Goal: Transaction & Acquisition: Purchase product/service

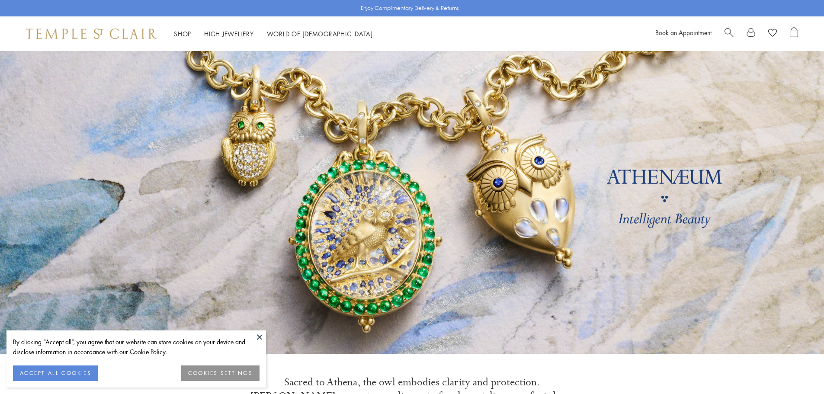
click at [729, 30] on span "Search" at bounding box center [729, 31] width 9 height 9
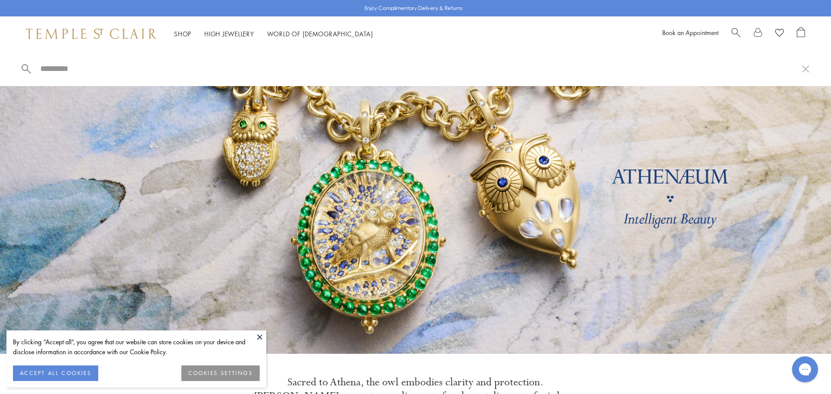
click at [54, 70] on input "search" at bounding box center [420, 69] width 762 height 10
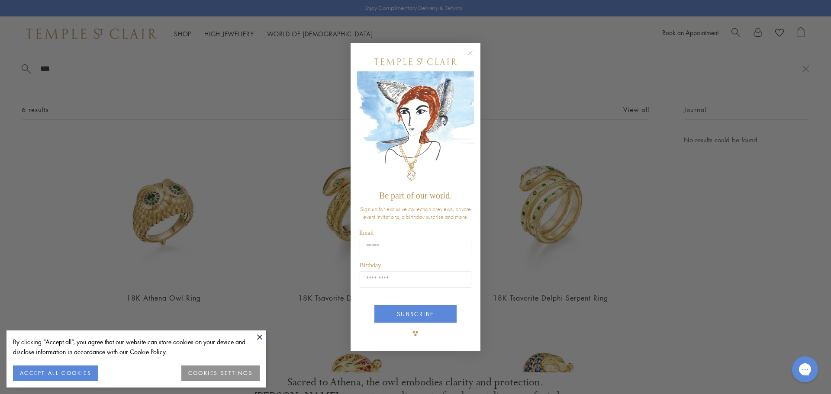
click at [464, 48] on form "Be part of our world. Sign up for exclusive collection previews, private event …" at bounding box center [415, 197] width 130 height 308
click at [470, 53] on circle "Close dialog" at bounding box center [470, 53] width 10 height 10
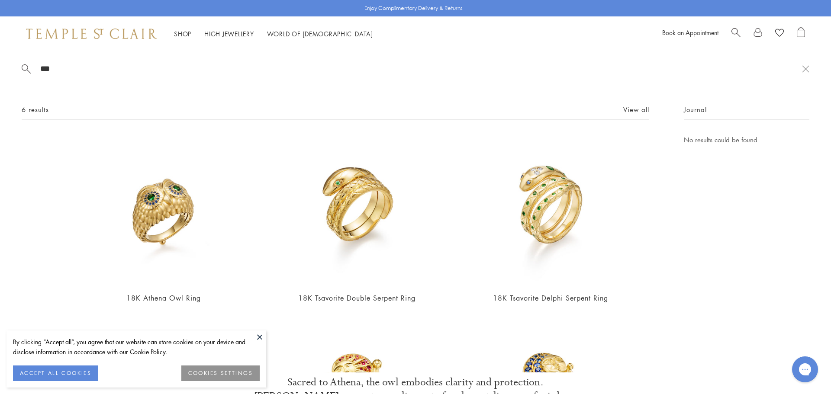
click at [155, 69] on input "***" at bounding box center [420, 69] width 762 height 10
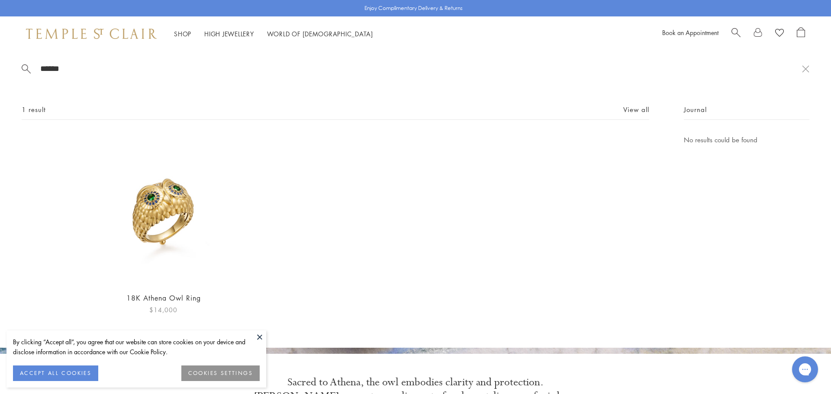
type input "******"
click at [185, 208] on img at bounding box center [163, 210] width 150 height 150
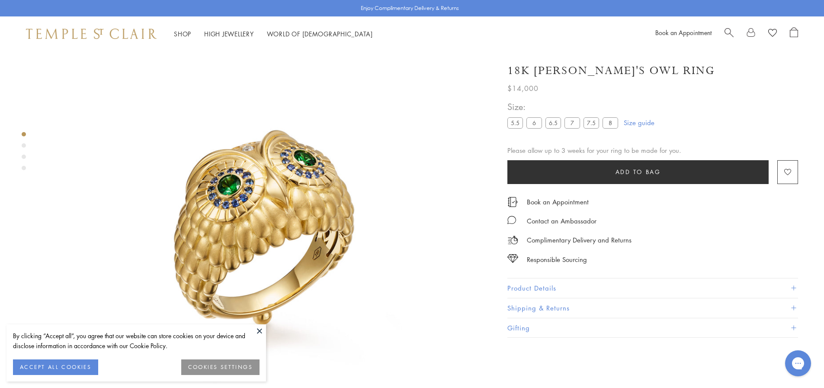
click at [287, 166] on img at bounding box center [264, 221] width 443 height 442
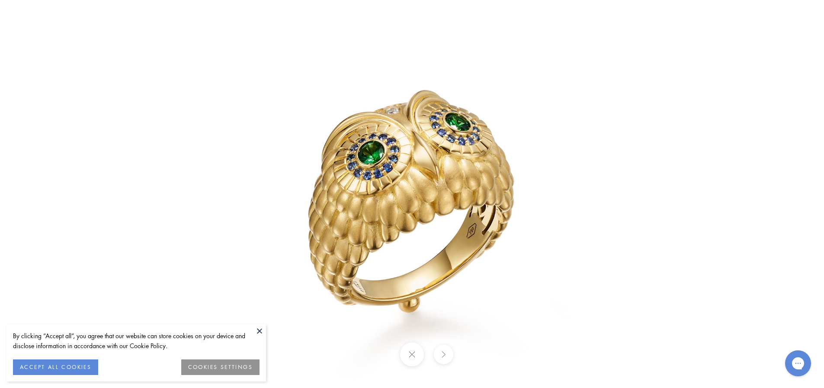
click at [493, 166] on img at bounding box center [412, 194] width 506 height 505
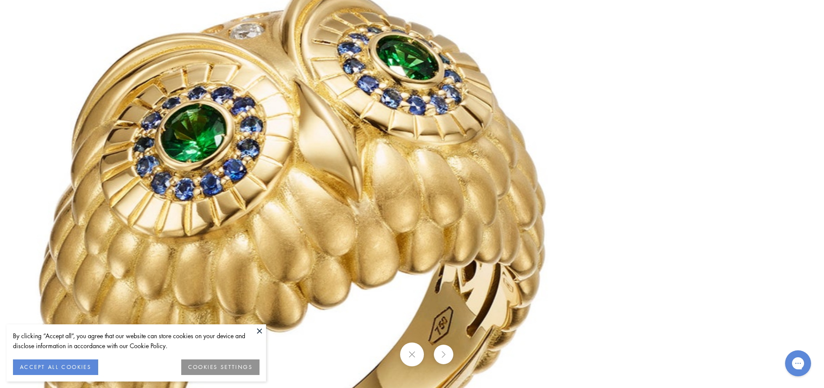
click at [413, 356] on button at bounding box center [412, 354] width 24 height 24
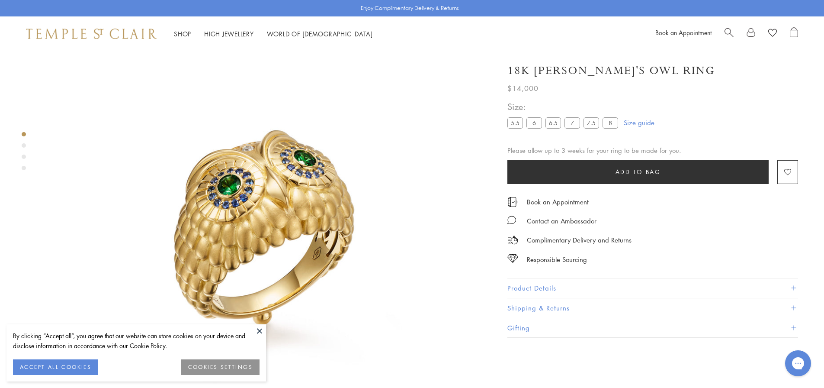
click at [255, 328] on button at bounding box center [259, 330] width 13 height 13
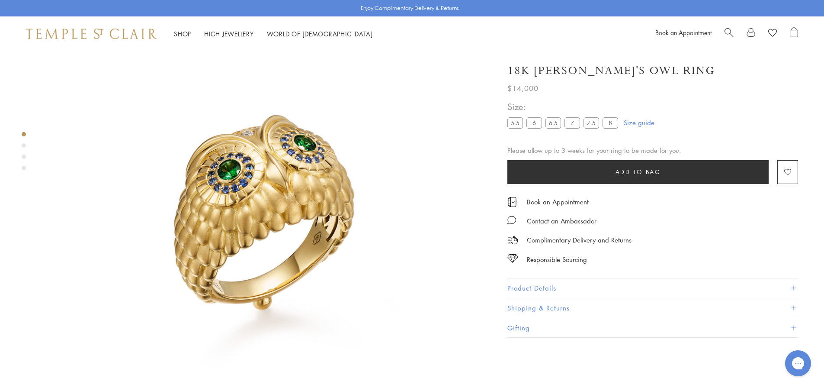
scroll to position [51, 0]
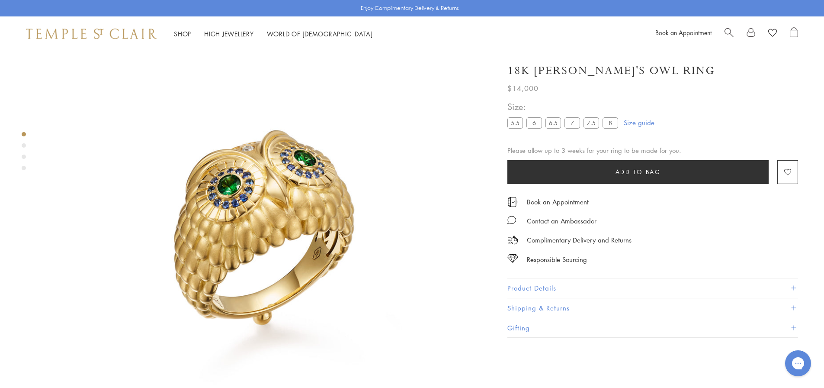
click at [604, 282] on button "Product Details" at bounding box center [653, 287] width 291 height 19
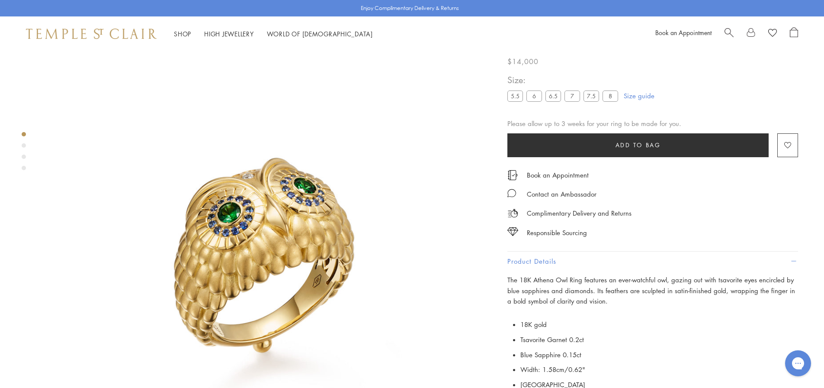
scroll to position [43, 0]
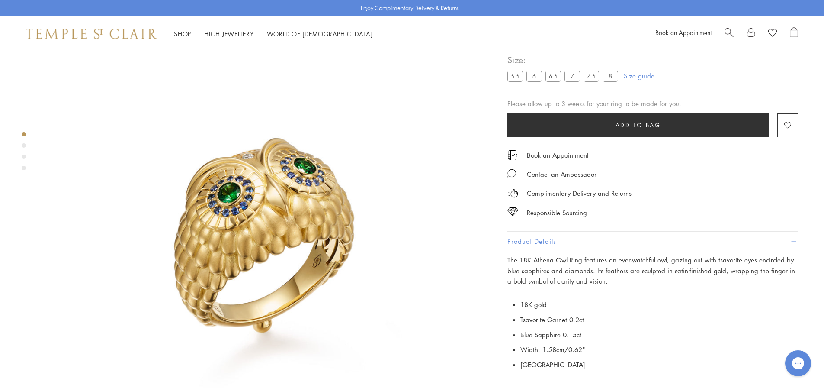
click at [539, 242] on button "Product Details" at bounding box center [653, 240] width 291 height 19
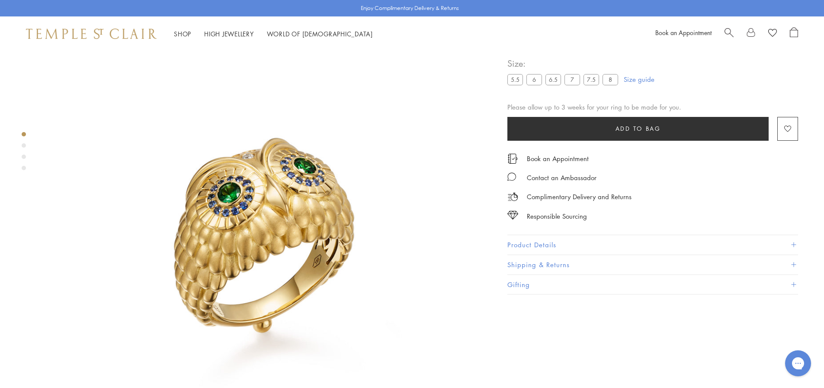
click at [542, 260] on button "Shipping & Returns" at bounding box center [653, 264] width 291 height 19
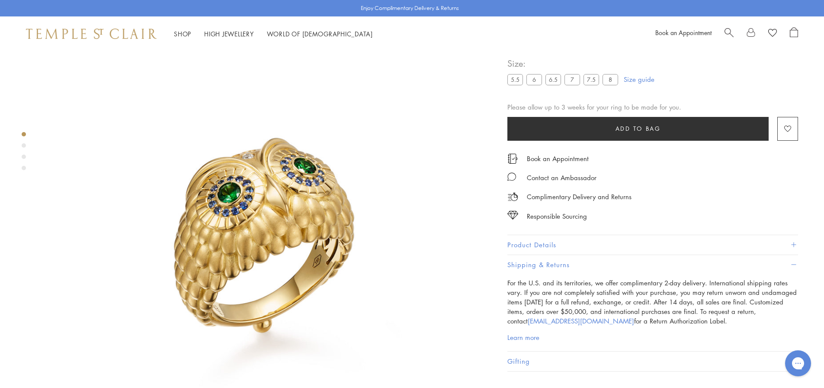
click at [542, 260] on button "Shipping & Returns" at bounding box center [653, 264] width 291 height 19
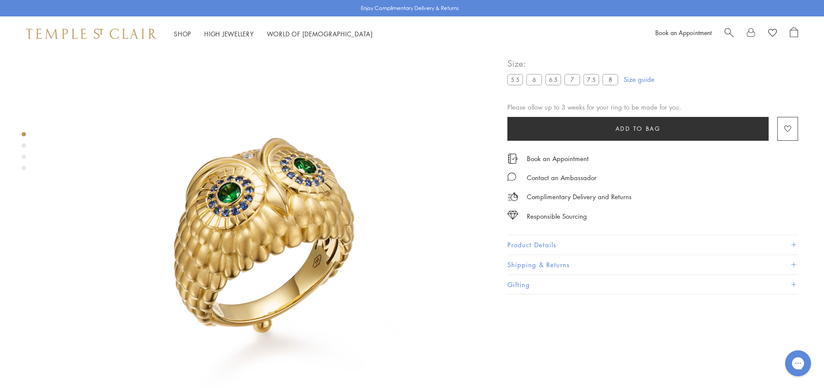
click at [556, 245] on button "Product Details" at bounding box center [653, 244] width 291 height 19
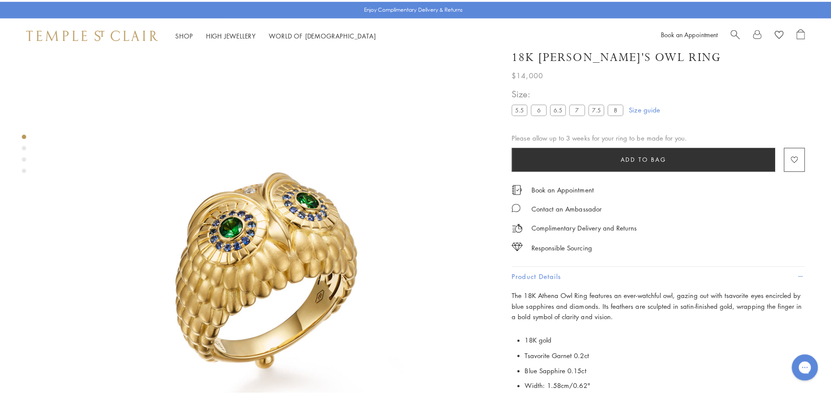
scroll to position [0, 0]
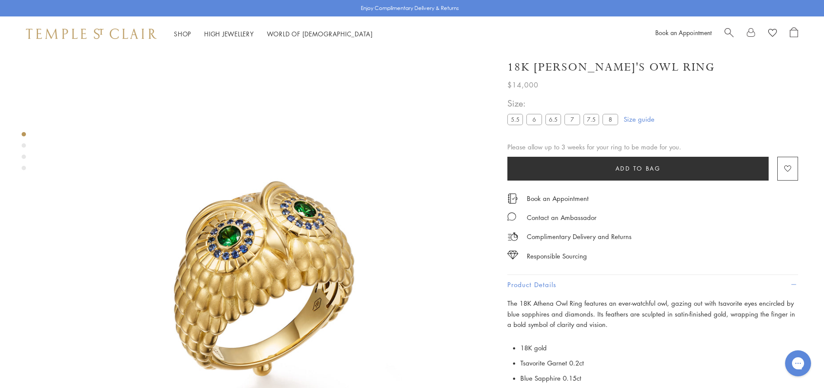
click at [555, 74] on h1 "18K Athena's Owl Ring" at bounding box center [612, 67] width 208 height 15
click at [729, 31] on span "Search" at bounding box center [729, 31] width 9 height 9
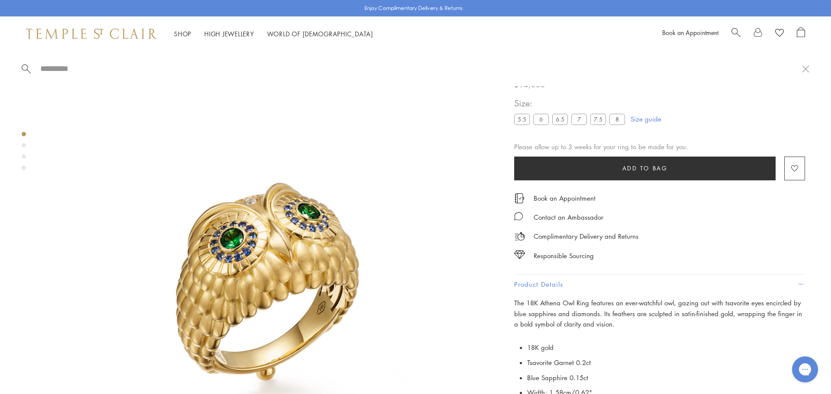
click at [55, 67] on input "search" at bounding box center [420, 69] width 762 height 10
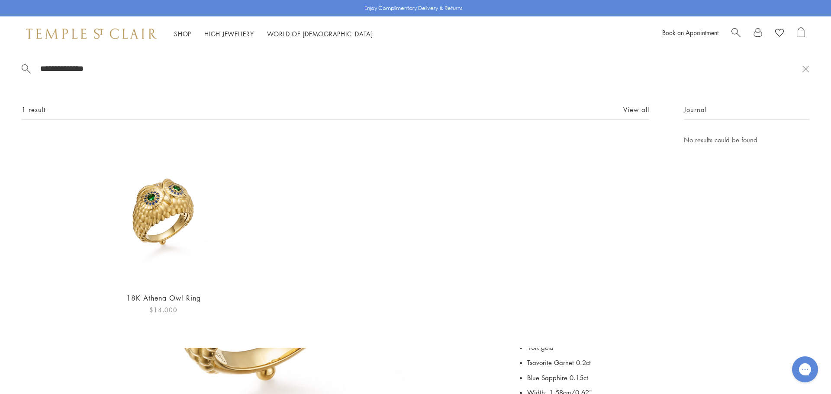
type input "**********"
click at [165, 212] on img at bounding box center [163, 210] width 150 height 150
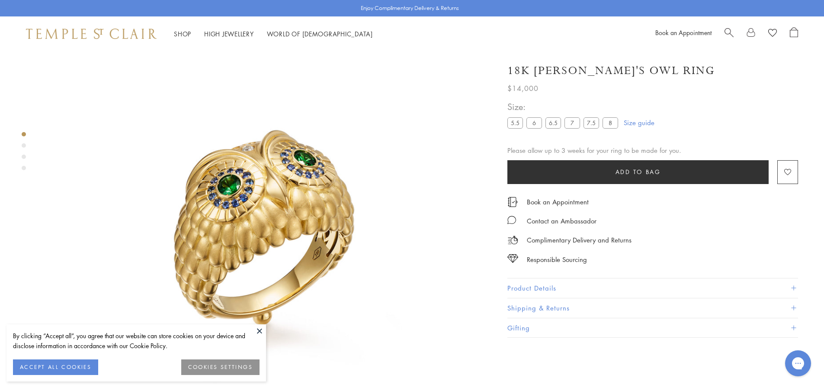
click at [259, 328] on button at bounding box center [259, 330] width 13 height 13
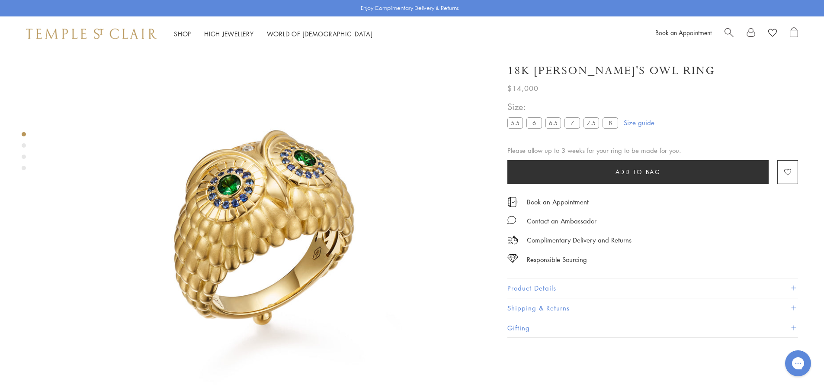
click at [729, 33] on span "Search" at bounding box center [729, 31] width 9 height 9
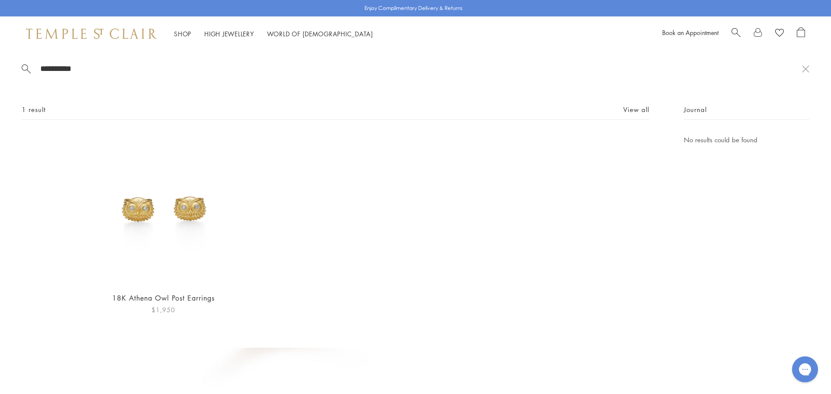
type input "**********"
click at [139, 200] on img at bounding box center [163, 210] width 150 height 150
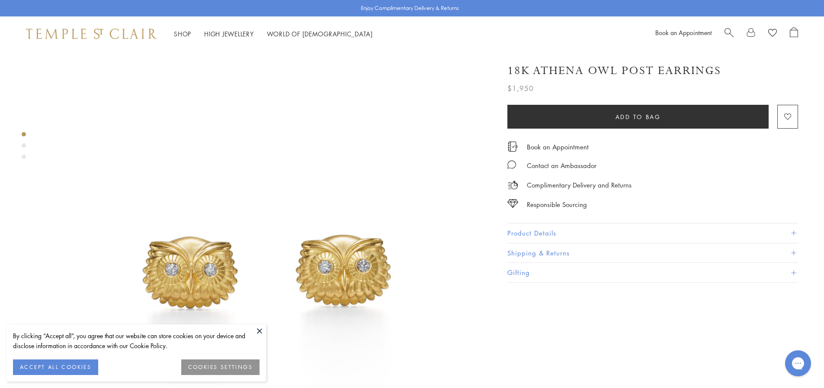
click at [257, 329] on button at bounding box center [259, 330] width 13 height 13
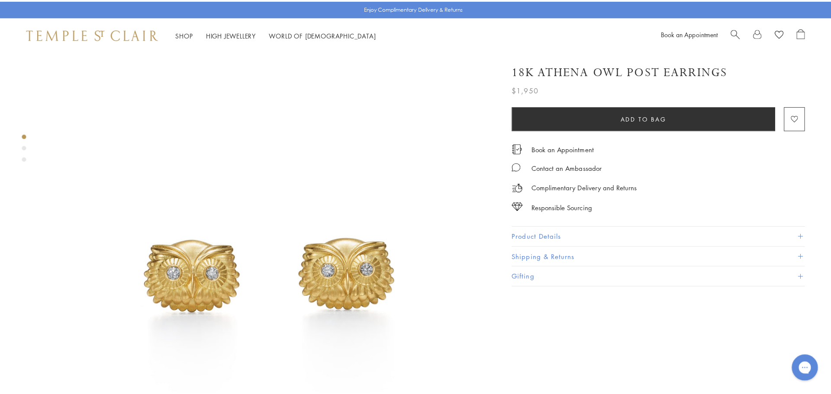
scroll to position [43, 0]
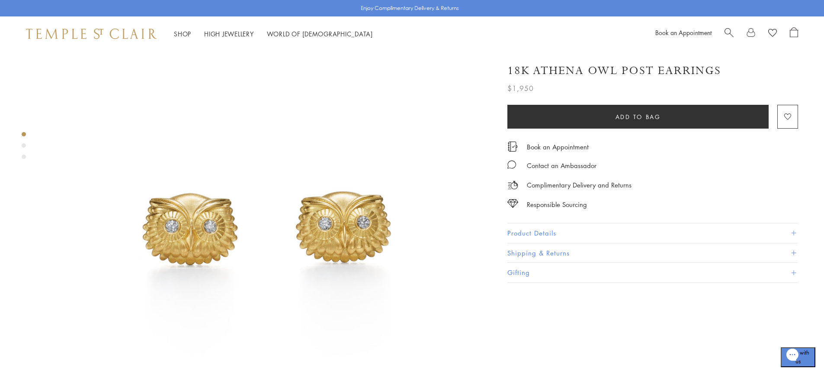
click at [723, 32] on div "Book an Appointment" at bounding box center [726, 33] width 143 height 13
click at [733, 33] on span "Search" at bounding box center [729, 31] width 9 height 9
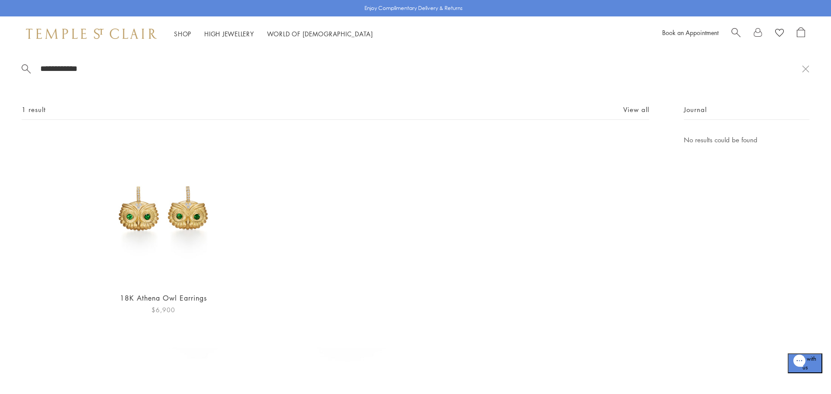
type input "**********"
click at [192, 238] on img at bounding box center [163, 210] width 150 height 150
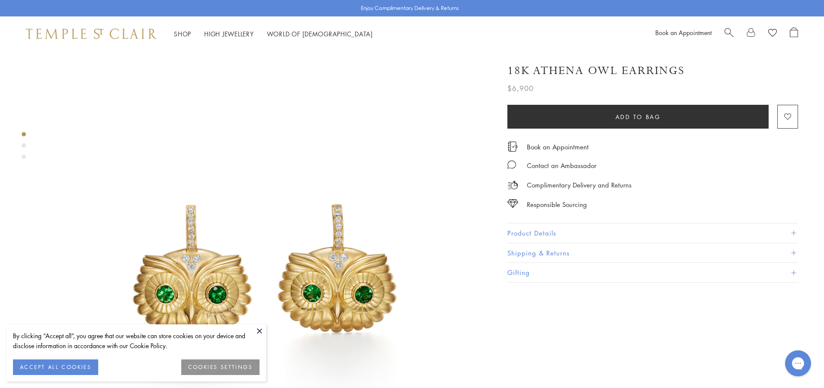
click at [258, 329] on button at bounding box center [259, 330] width 13 height 13
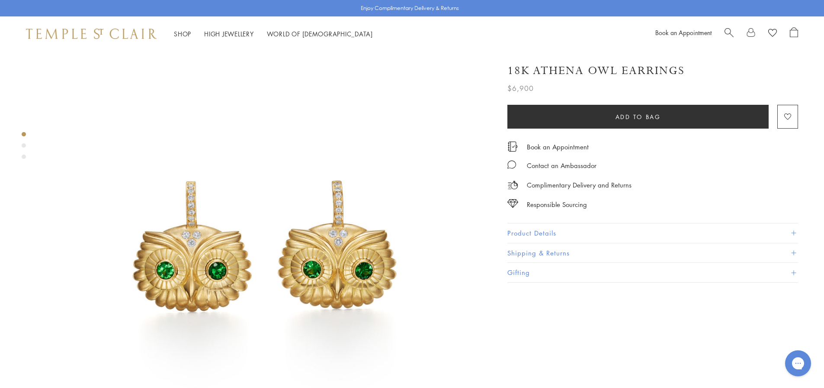
scroll to position [43, 0]
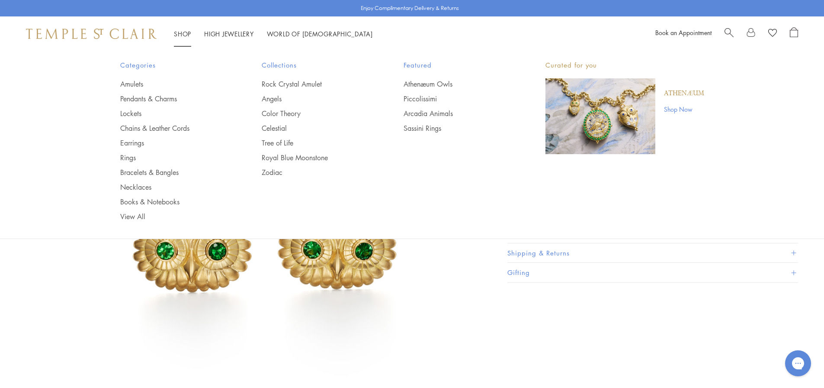
click at [280, 65] on span "Collections" at bounding box center [315, 65] width 107 height 11
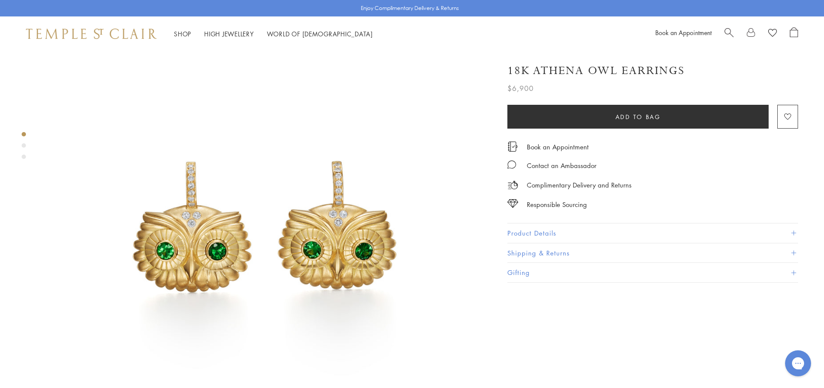
drag, startPoint x: 197, startPoint y: 155, endPoint x: 162, endPoint y: 245, distance: 96.7
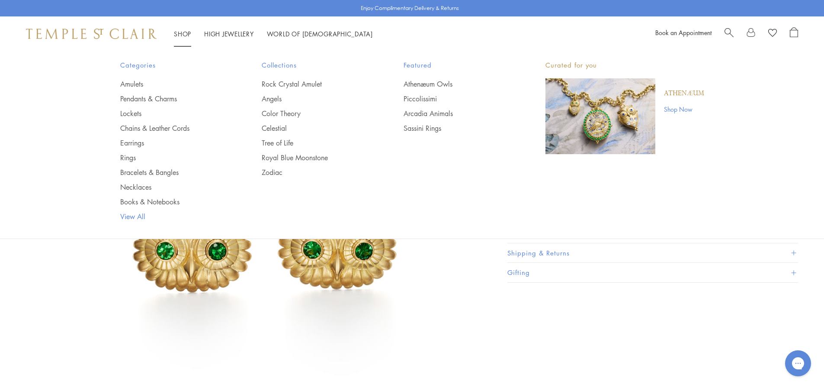
click at [139, 218] on link "View All" at bounding box center [173, 217] width 107 height 10
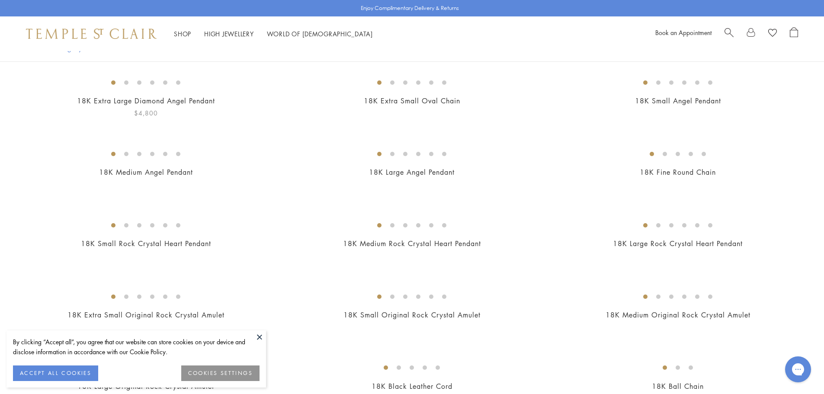
scroll to position [173, 0]
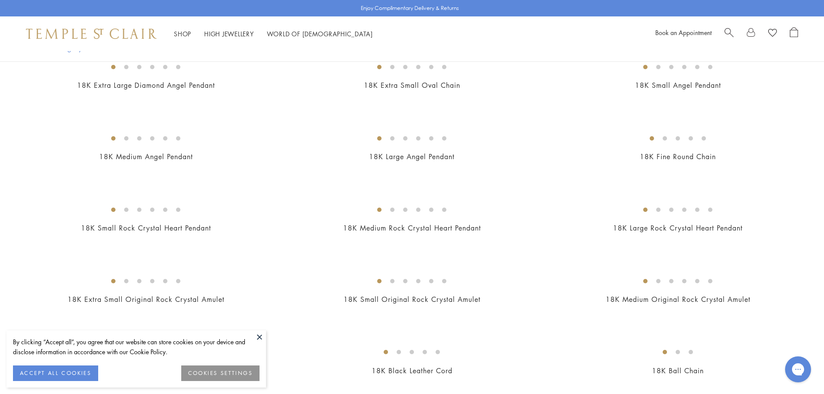
click at [258, 337] on button at bounding box center [259, 337] width 13 height 13
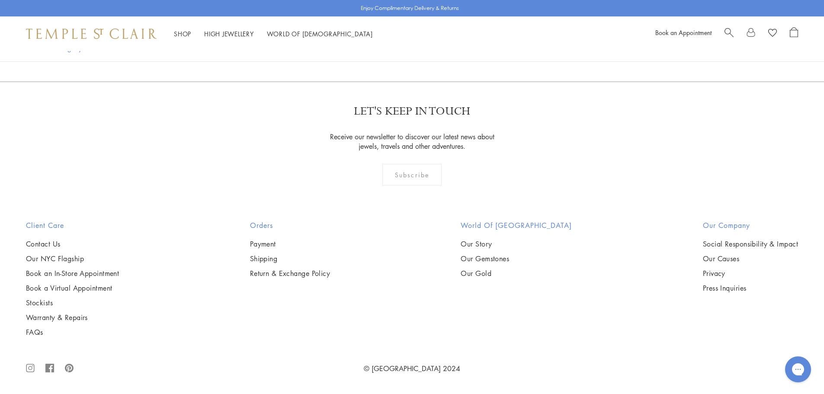
scroll to position [8221, 0]
click at [363, 47] on link "2" at bounding box center [369, 35] width 29 height 24
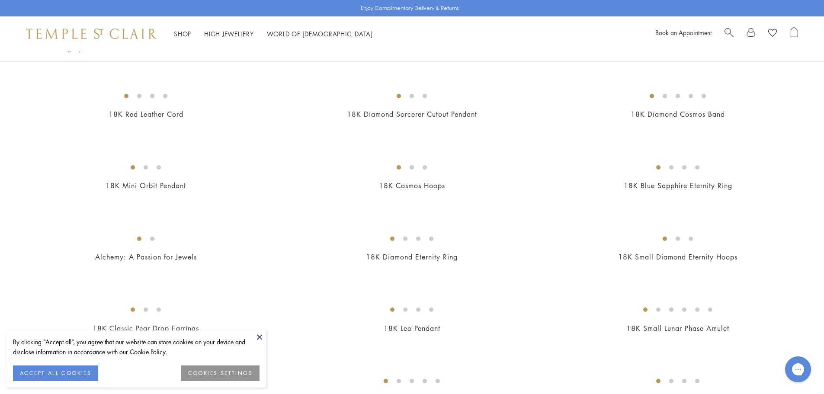
scroll to position [216, 0]
click at [256, 339] on button at bounding box center [259, 337] width 13 height 13
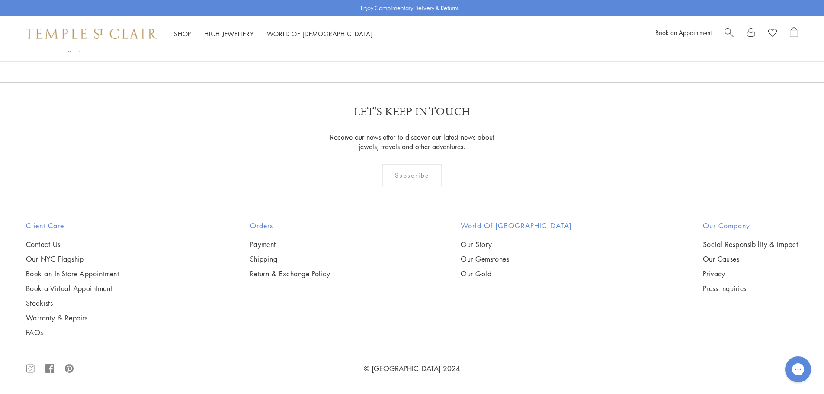
scroll to position [5755, 0]
click at [395, 47] on link "3" at bounding box center [396, 35] width 29 height 24
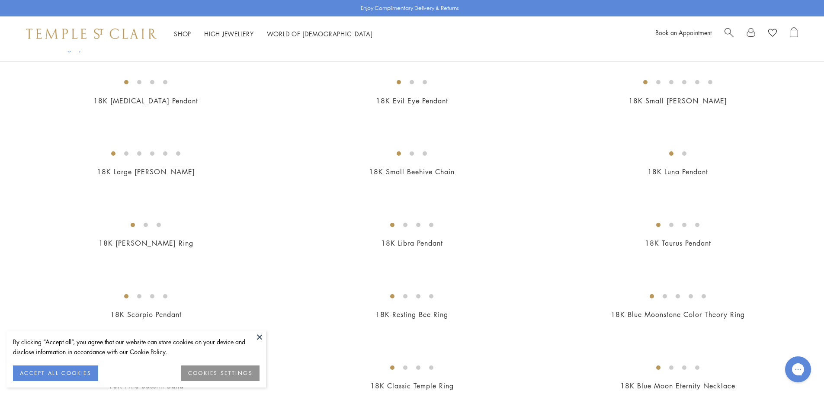
click at [262, 340] on button at bounding box center [259, 337] width 13 height 13
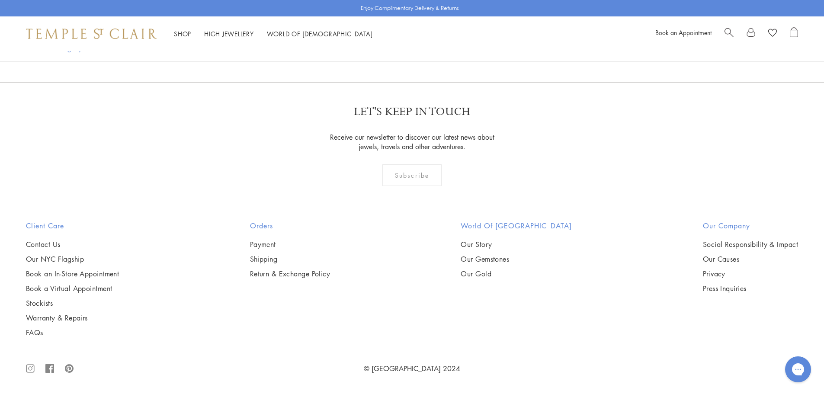
scroll to position [2942, 0]
